Goal: Task Accomplishment & Management: Complete application form

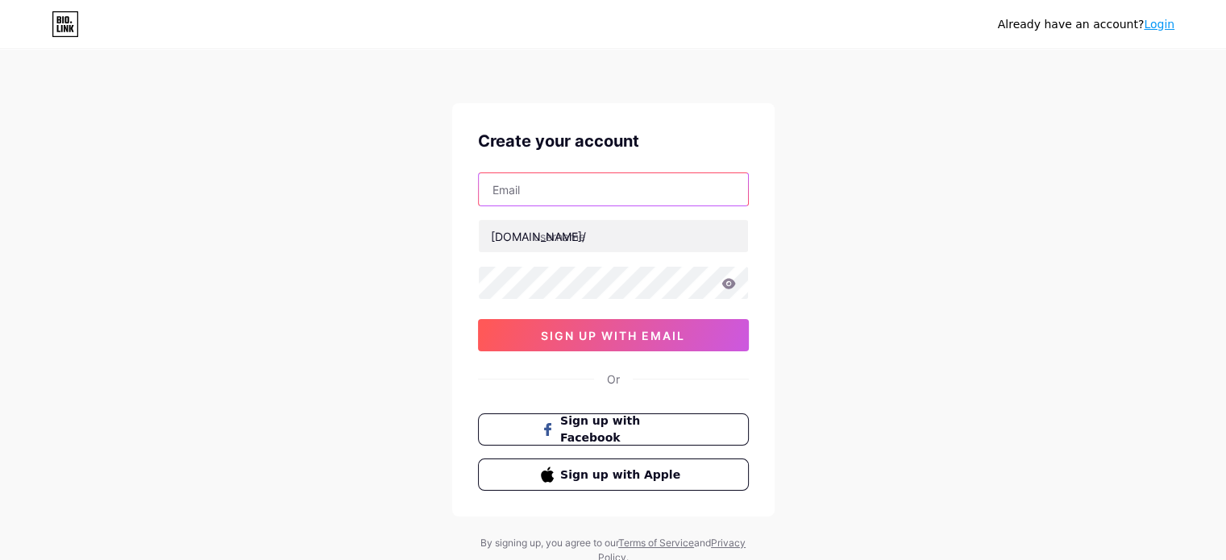
click at [572, 203] on input "text" at bounding box center [613, 189] width 269 height 32
type input "[EMAIL_ADDRESS][DOMAIN_NAME]"
click at [728, 283] on icon at bounding box center [729, 283] width 14 height 10
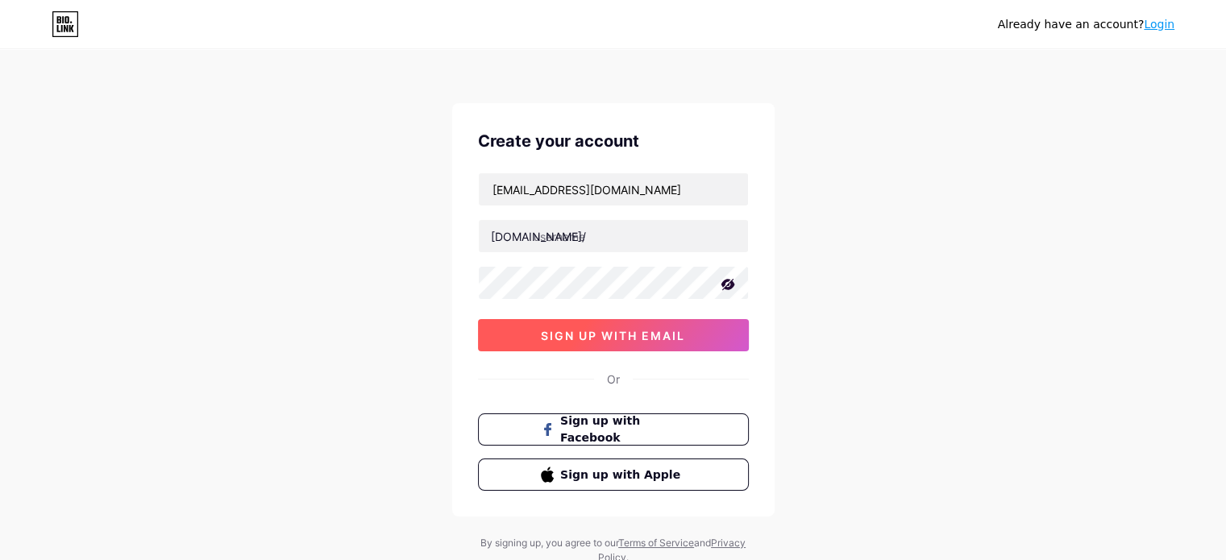
click at [664, 333] on span "sign up with email" at bounding box center [613, 336] width 144 height 14
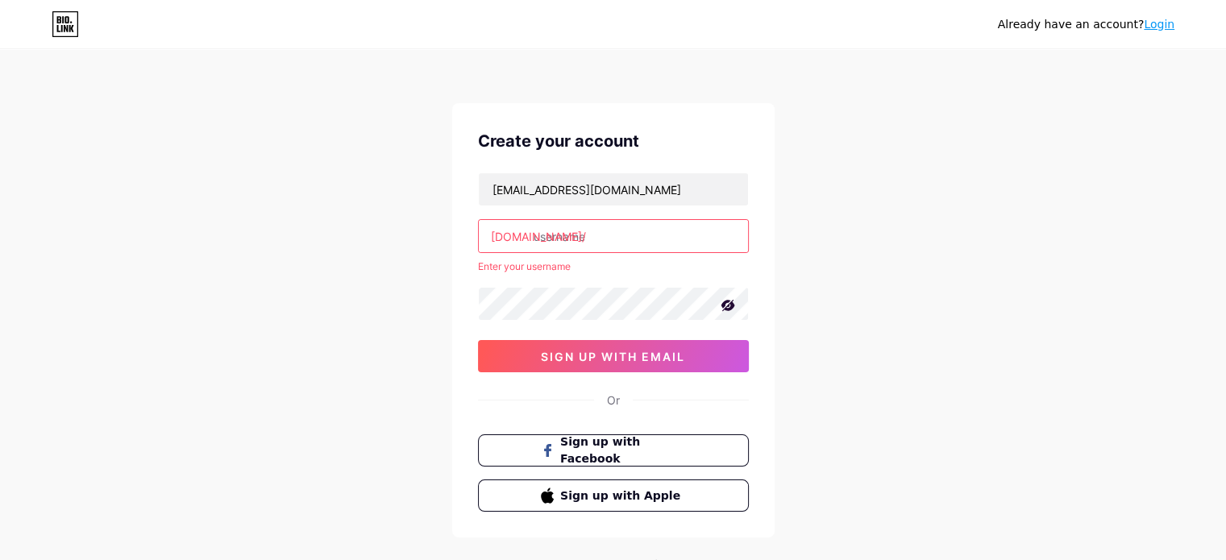
click at [609, 241] on input "text" at bounding box center [613, 236] width 269 height 32
type input "s"
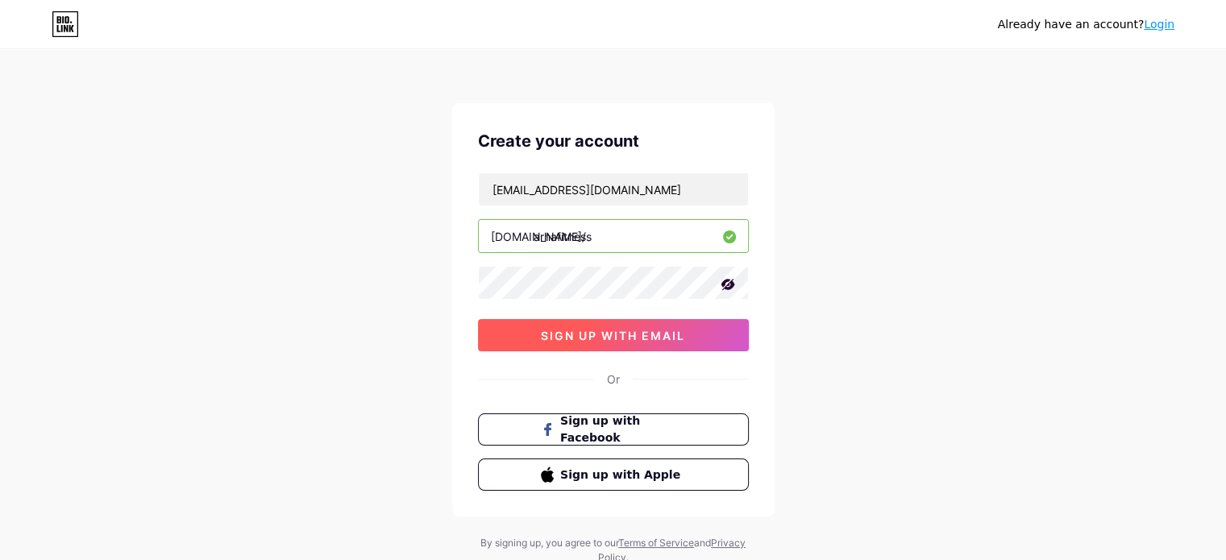
type input "arhafitness"
click at [617, 325] on button "sign up with email" at bounding box center [613, 335] width 271 height 32
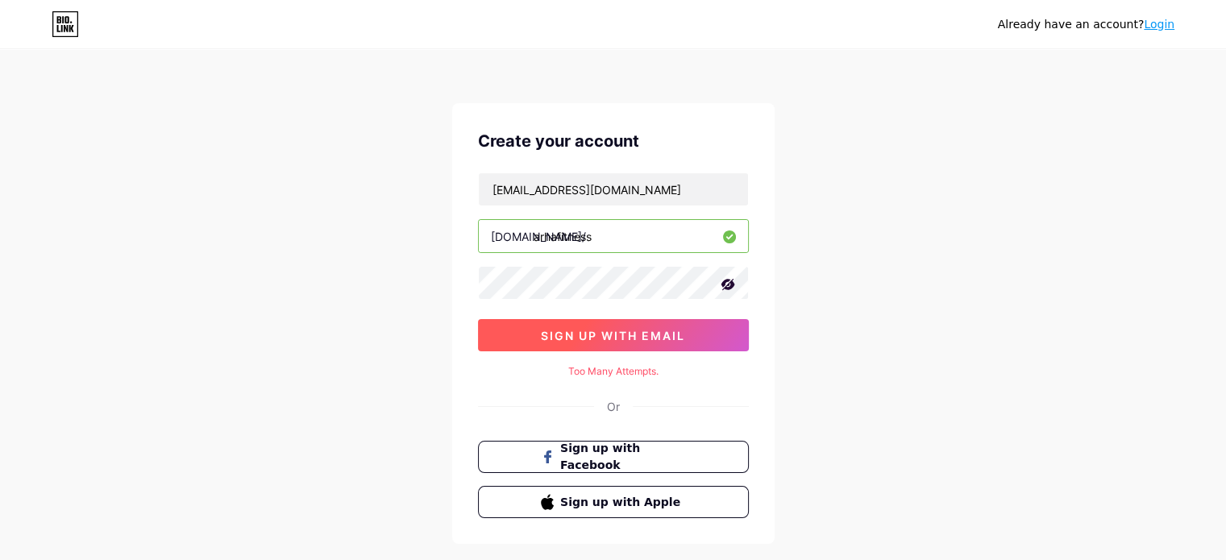
click at [623, 335] on span "sign up with email" at bounding box center [613, 336] width 144 height 14
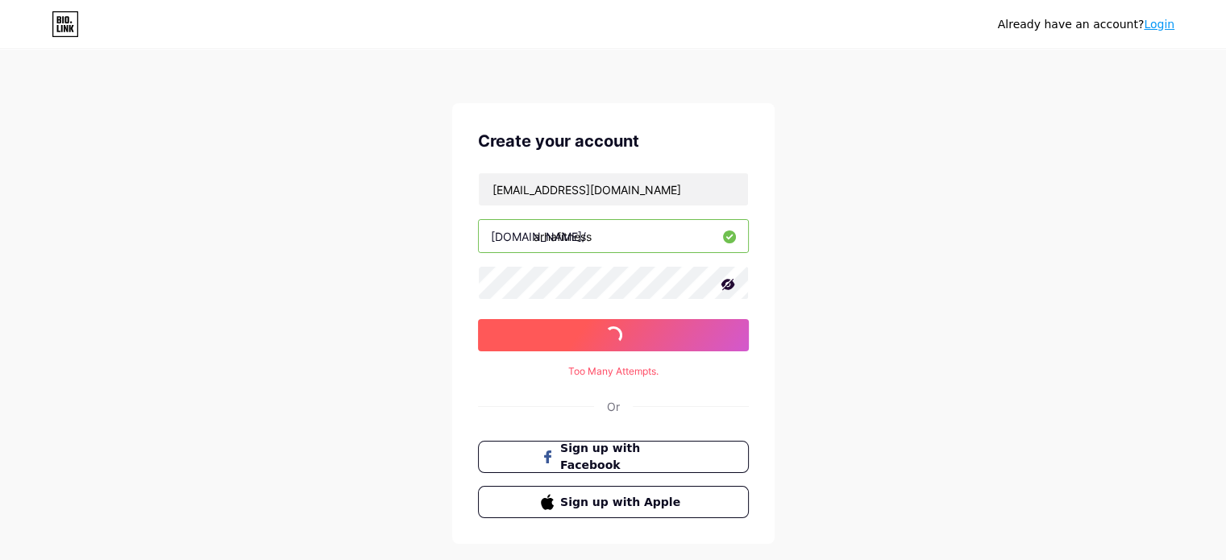
click at [623, 335] on span "sign up with email" at bounding box center [613, 336] width 144 height 14
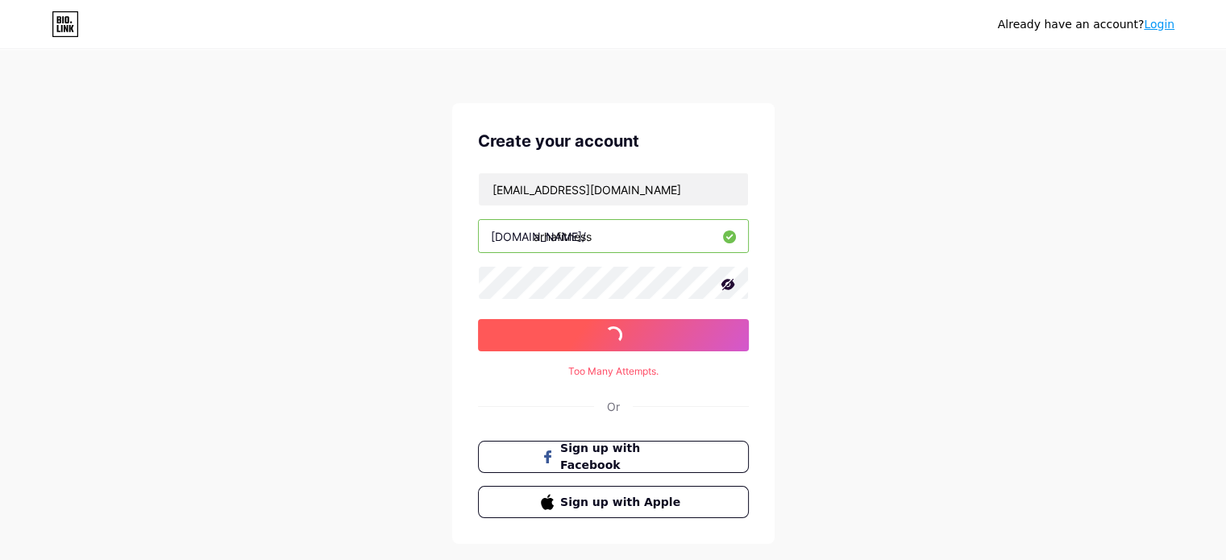
click at [623, 335] on span "sign up with email" at bounding box center [613, 336] width 144 height 14
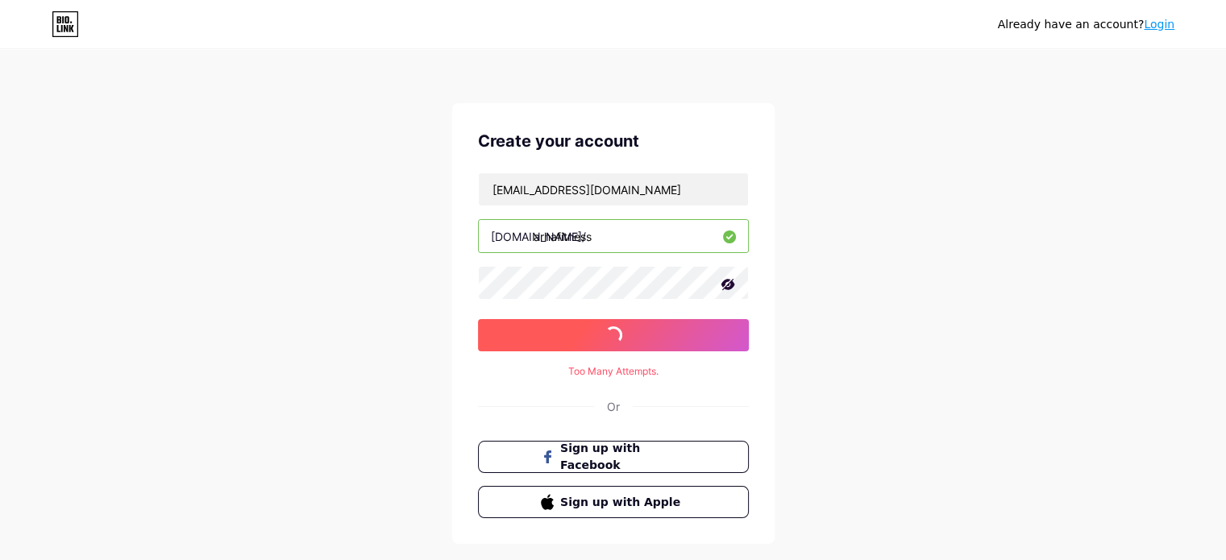
click at [623, 335] on span "sign up with email" at bounding box center [613, 336] width 144 height 14
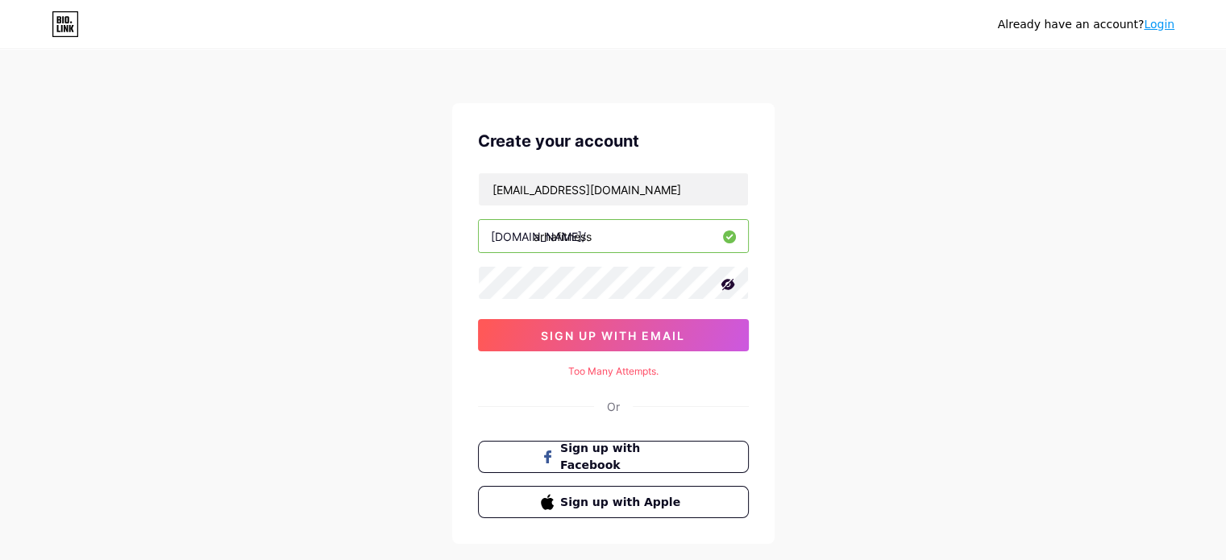
drag, startPoint x: 610, startPoint y: 235, endPoint x: 531, endPoint y: 241, distance: 80.1
click at [531, 241] on div "[DOMAIN_NAME]/ arhafitness" at bounding box center [613, 236] width 271 height 34
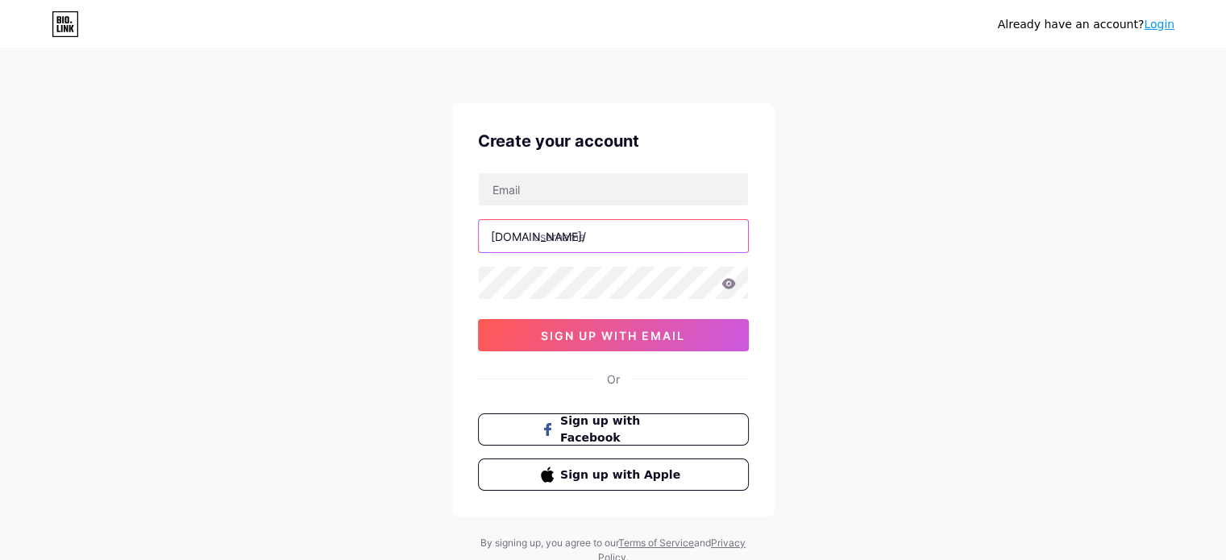
click at [633, 223] on input "text" at bounding box center [613, 236] width 269 height 32
paste input "arhafitness"
type input "arhafitness"
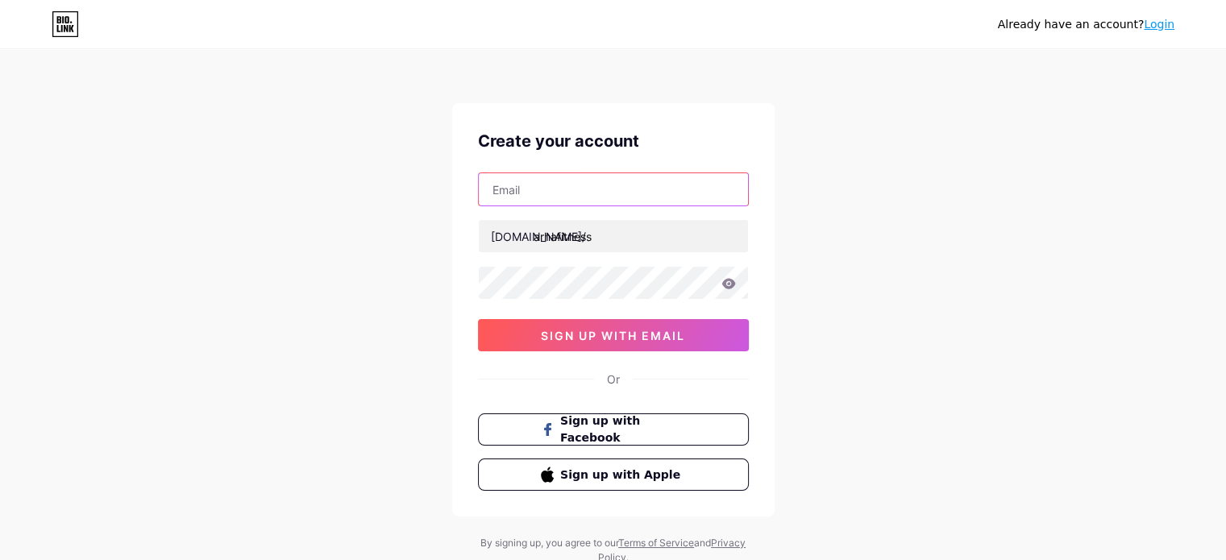
click at [589, 198] on input "text" at bounding box center [613, 189] width 269 height 32
type input "[EMAIL_ADDRESS][DOMAIN_NAME]"
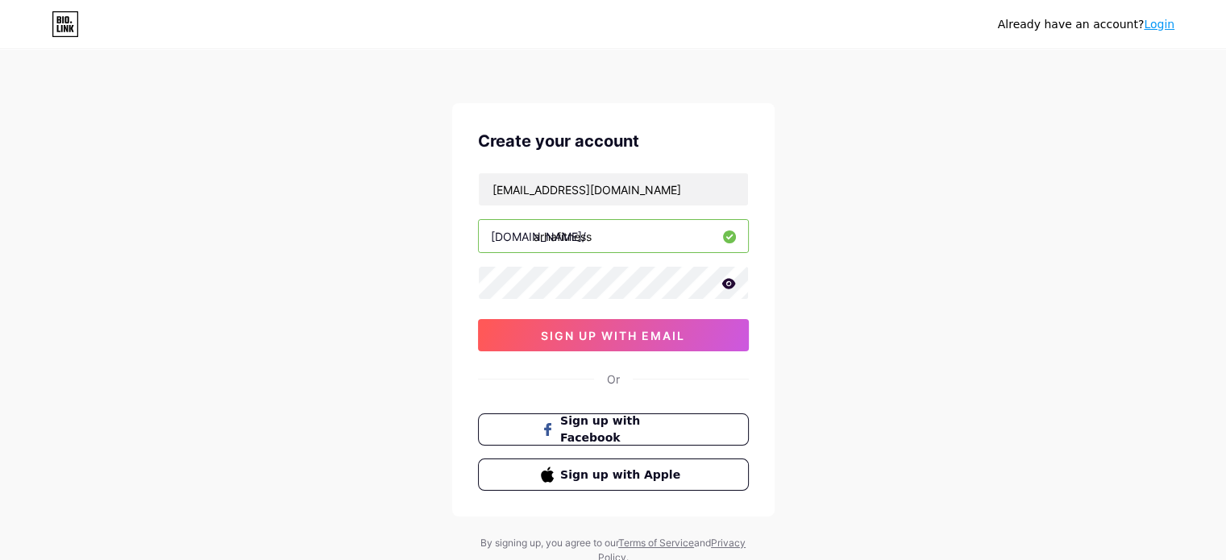
click at [723, 280] on icon at bounding box center [729, 283] width 14 height 10
click at [670, 329] on span "sign up with email" at bounding box center [613, 336] width 144 height 14
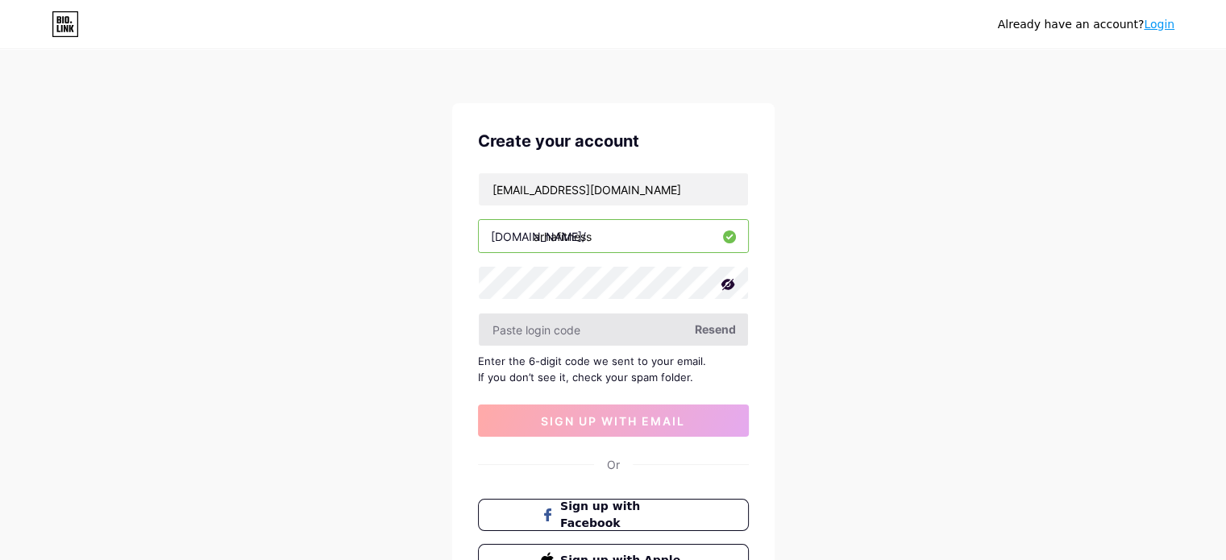
click at [656, 335] on input "text" at bounding box center [613, 330] width 269 height 32
click at [710, 326] on span "Resend" at bounding box center [715, 329] width 41 height 17
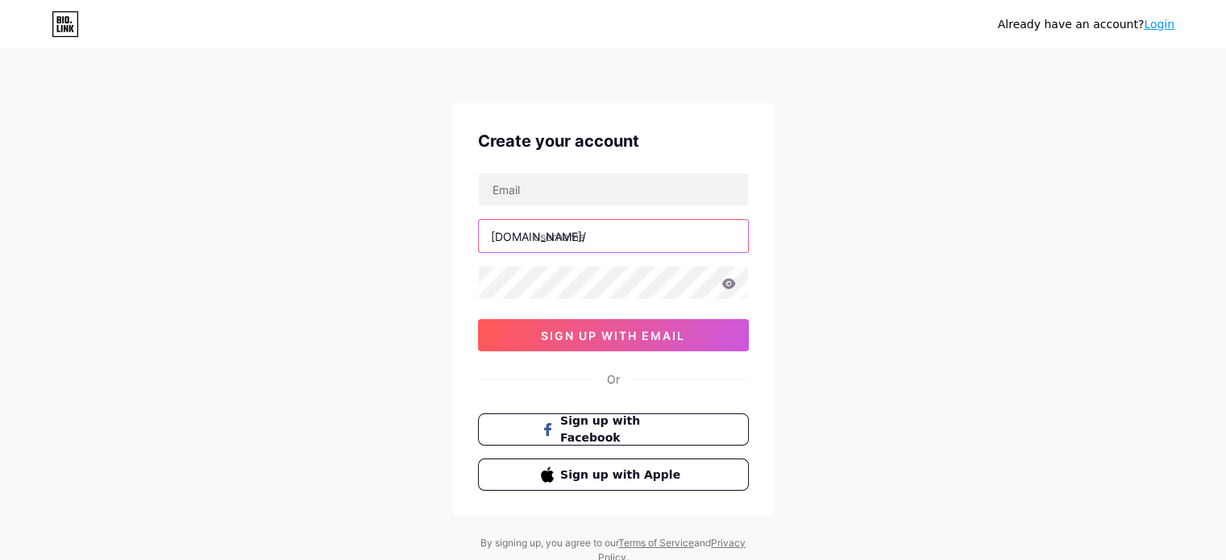
click at [571, 241] on input "text" at bounding box center [613, 236] width 269 height 32
paste input "arhafitness"
type input "arhafitness"
click at [558, 207] on div "bio.link/ arhafitness 0cAFcWeA68hu-Z2miVCHRpUKpWSyC0C5SXuT4eGFyKsLt9fNxG5j_yYsL…" at bounding box center [613, 262] width 271 height 179
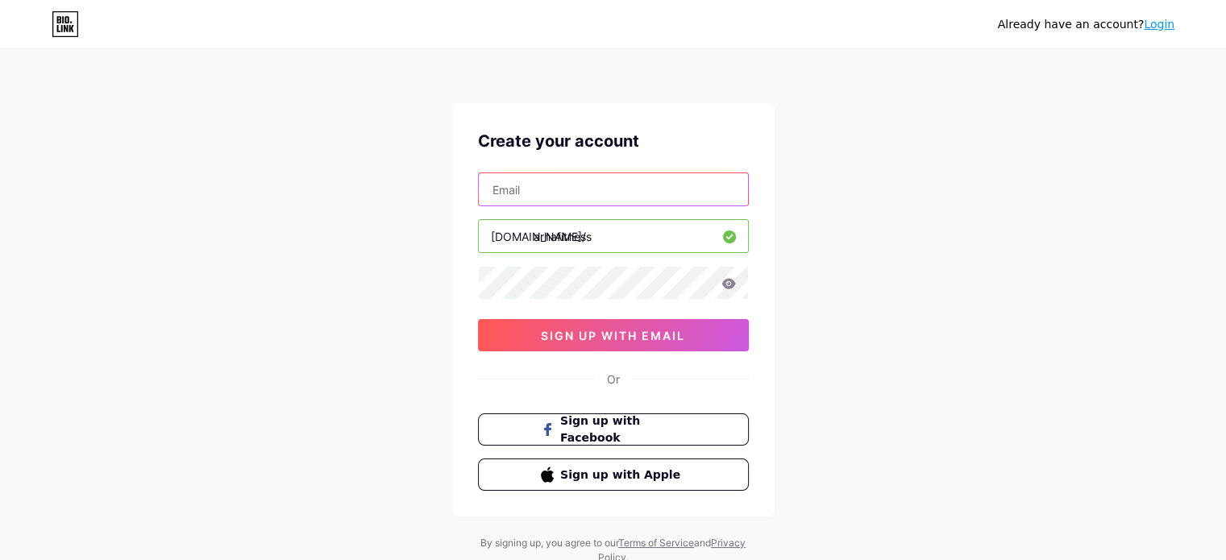
click at [552, 195] on input "text" at bounding box center [613, 189] width 269 height 32
type input "[EMAIL_ADDRESS][DOMAIN_NAME]"
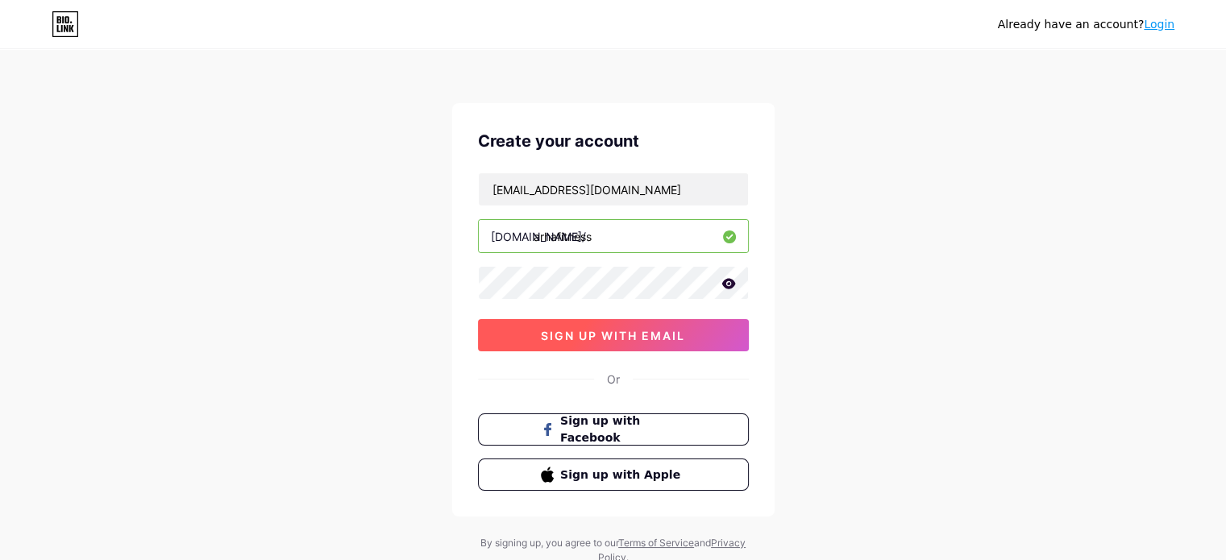
click at [572, 339] on span "sign up with email" at bounding box center [613, 336] width 144 height 14
